Goal: Download file/media

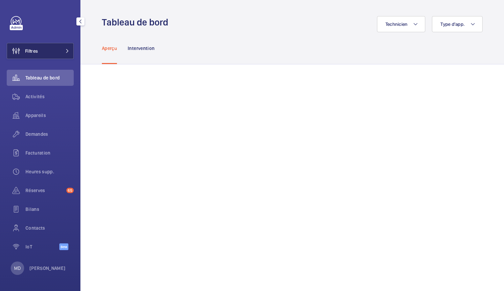
click at [38, 54] on span "Filtres" at bounding box center [31, 51] width 13 height 7
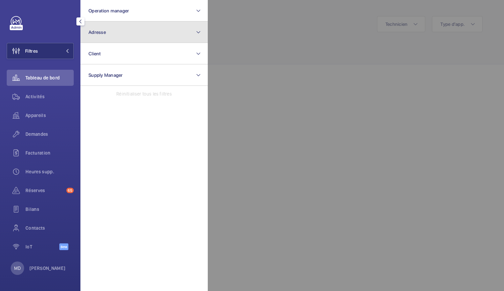
click at [116, 37] on button "Adresse" at bounding box center [143, 31] width 127 height 21
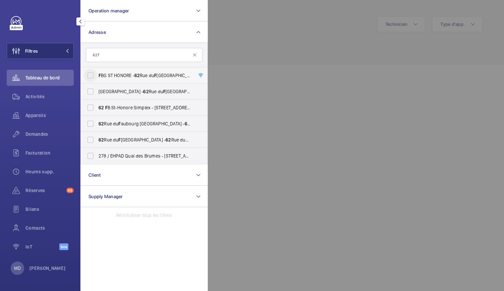
type input "62 f"
click at [92, 76] on input "F BG ST HONORE - [STREET_ADDRESS]" at bounding box center [90, 75] width 13 height 13
checkbox input "true"
click at [90, 91] on input "CASABLANCA - [STREET_ADDRESS]" at bounding box center [90, 91] width 13 height 13
checkbox input "true"
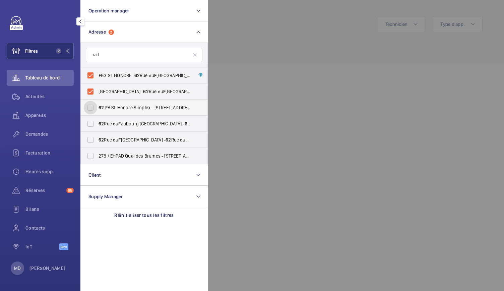
click at [90, 105] on input "[STREET_ADDRESS]-Honore Simplex - [STREET_ADDRESS]" at bounding box center [90, 107] width 13 height 13
checkbox input "true"
click at [263, 51] on div at bounding box center [460, 145] width 504 height 291
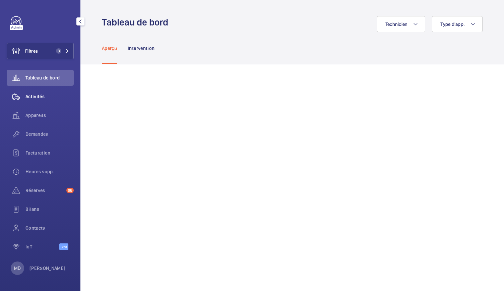
click at [38, 96] on span "Activités" at bounding box center [49, 96] width 48 height 7
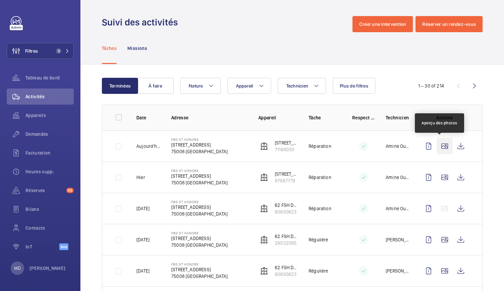
click at [436, 145] on wm-front-icon-button at bounding box center [444, 146] width 16 height 16
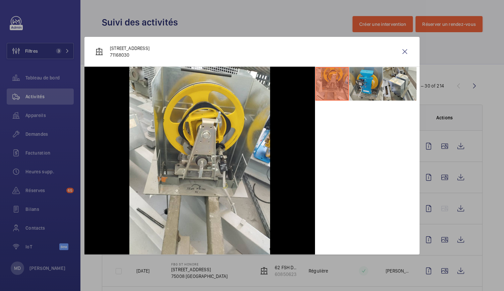
click at [367, 86] on li at bounding box center [365, 83] width 33 height 33
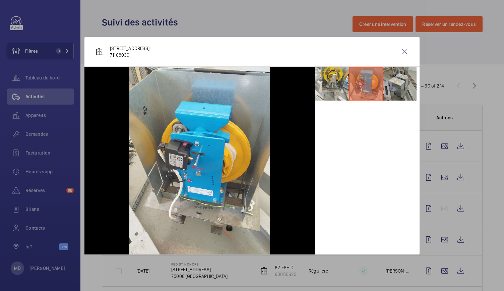
click at [389, 86] on li at bounding box center [399, 83] width 33 height 33
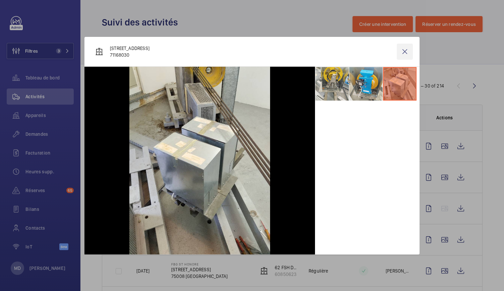
click at [398, 53] on wm-front-icon-button at bounding box center [405, 52] width 16 height 16
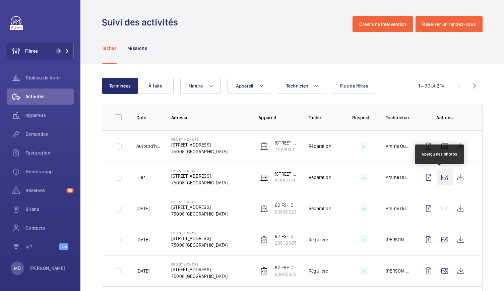
click at [440, 176] on wm-front-icon-button at bounding box center [444, 177] width 16 height 16
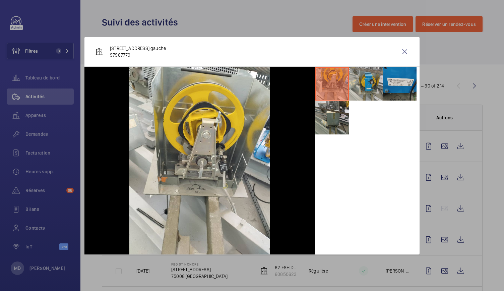
click at [357, 78] on li at bounding box center [365, 83] width 33 height 33
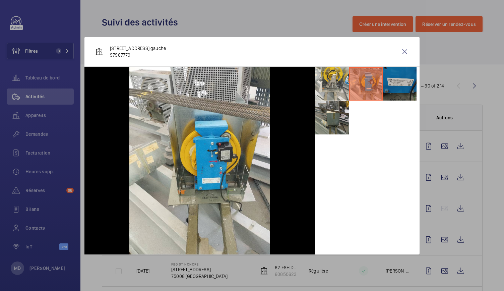
click at [386, 81] on li at bounding box center [399, 83] width 33 height 33
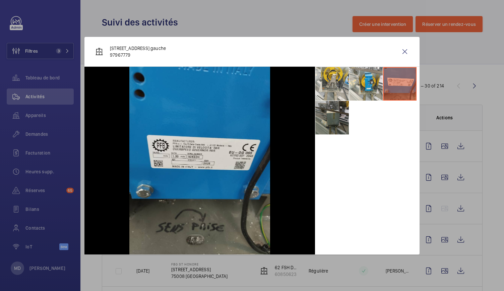
click at [335, 105] on li at bounding box center [331, 117] width 33 height 33
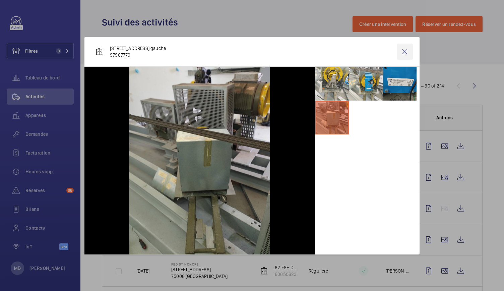
click at [406, 53] on wm-front-icon-button at bounding box center [405, 52] width 16 height 16
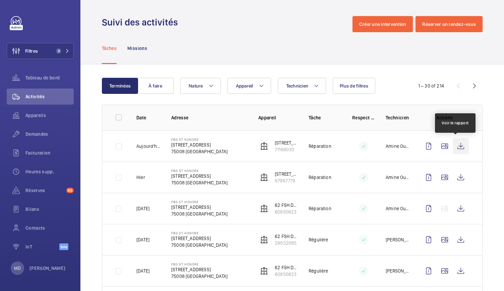
click at [455, 153] on wm-front-icon-button at bounding box center [460, 146] width 16 height 16
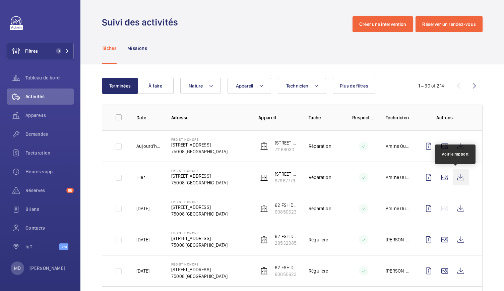
click at [455, 178] on wm-front-icon-button at bounding box center [460, 177] width 16 height 16
click at [436, 179] on wm-front-icon-button at bounding box center [444, 177] width 16 height 16
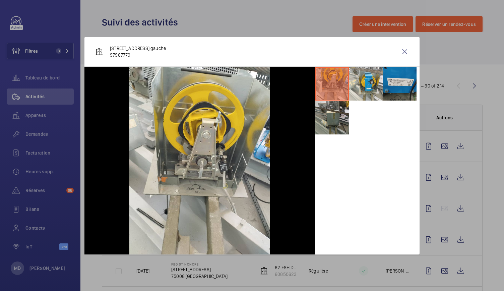
click at [400, 64] on div "[STREET_ADDRESS] 97967779" at bounding box center [251, 52] width 335 height 30
click at [399, 80] on li at bounding box center [399, 83] width 33 height 33
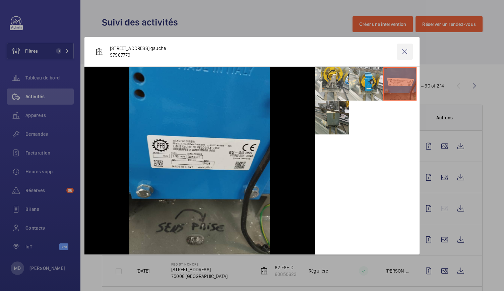
click at [405, 57] on wm-front-icon-button at bounding box center [405, 52] width 16 height 16
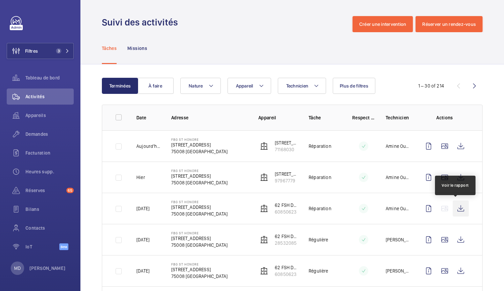
click at [452, 209] on wm-front-icon-button at bounding box center [460, 208] width 16 height 16
click at [250, 51] on div "Tâches Missions" at bounding box center [292, 48] width 380 height 32
